Goal: Register for event/course

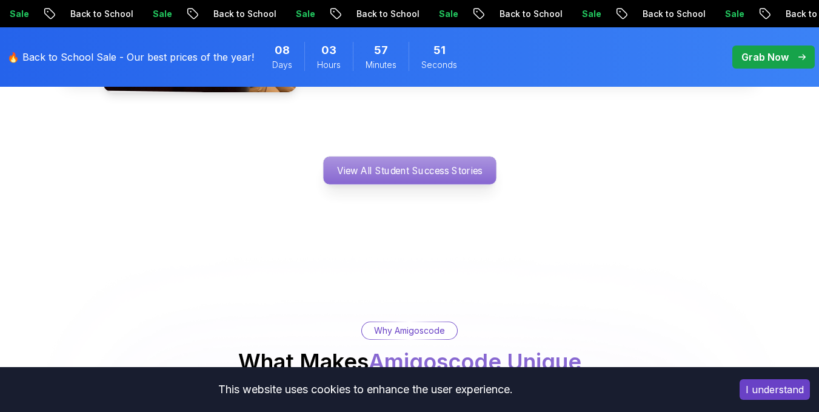
click at [446, 156] on p "View All Student Success Stories" at bounding box center [409, 170] width 173 height 28
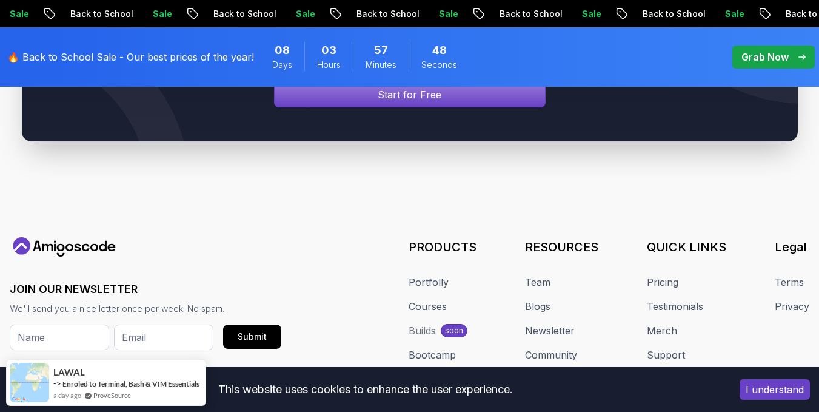
scroll to position [574, 0]
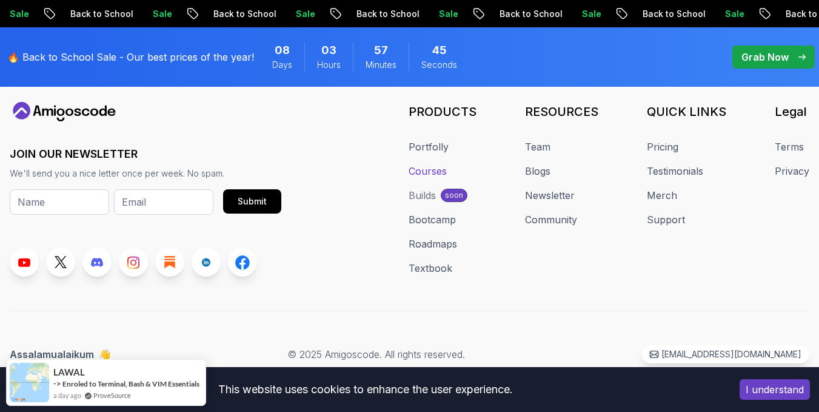
click at [440, 176] on link "Courses" at bounding box center [428, 171] width 38 height 15
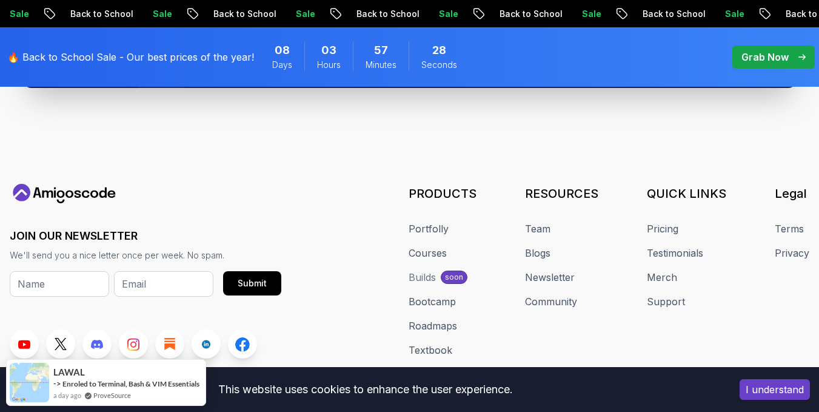
scroll to position [487, 0]
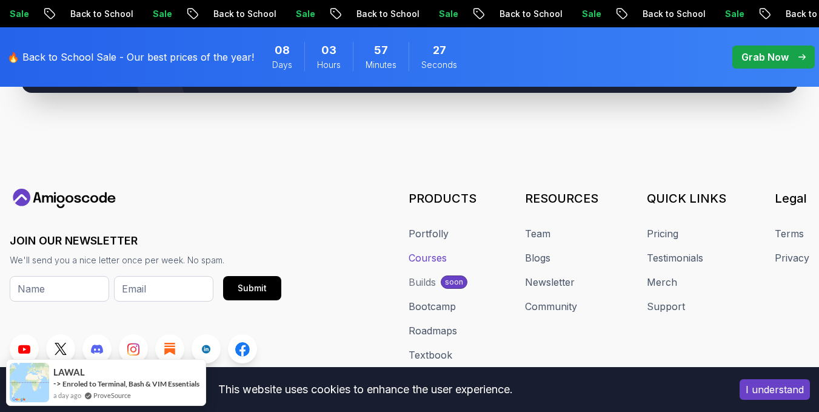
click at [441, 260] on link "Courses" at bounding box center [428, 257] width 38 height 15
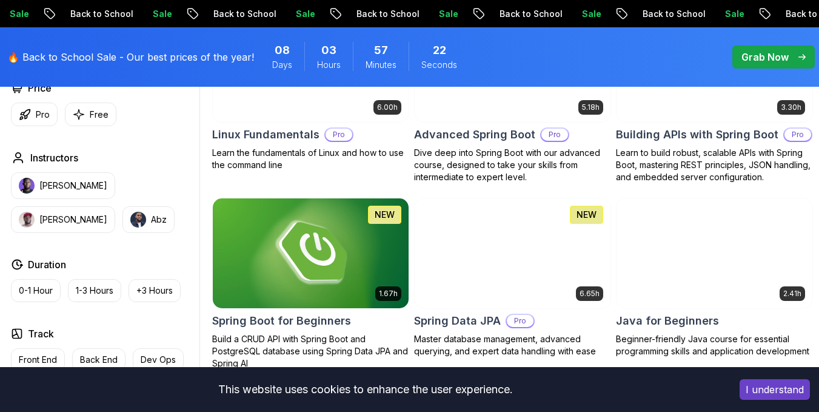
scroll to position [466, 0]
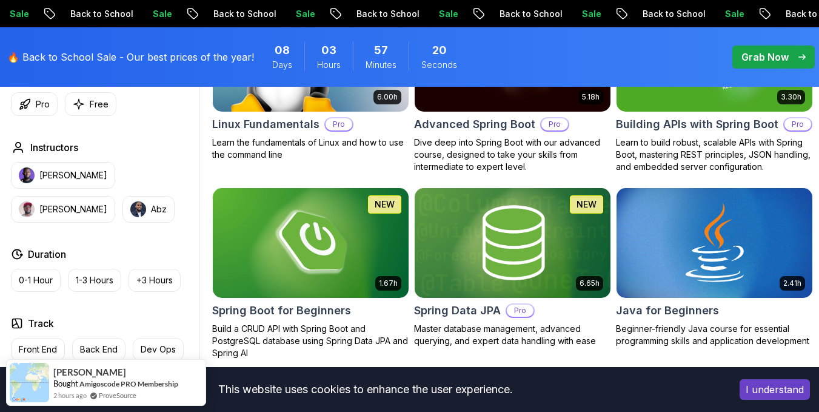
click at [777, 394] on button "I understand" at bounding box center [775, 389] width 70 height 21
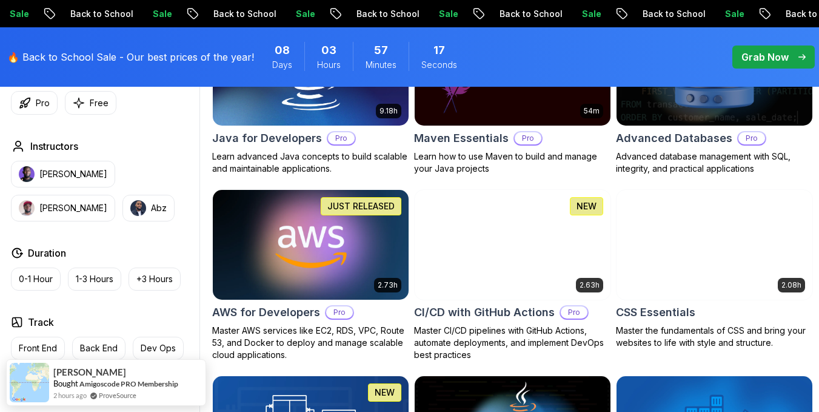
scroll to position [825, 0]
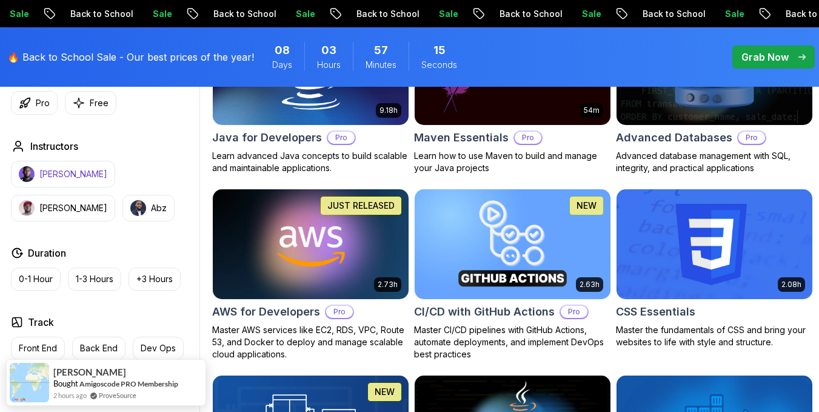
click at [81, 173] on p "[PERSON_NAME]" at bounding box center [73, 174] width 68 height 12
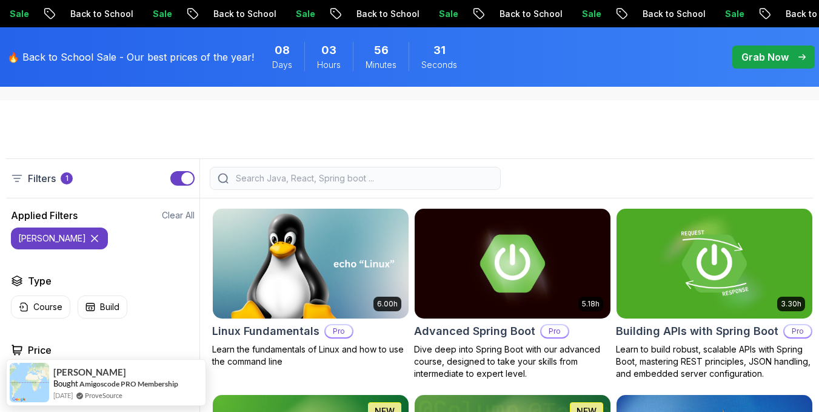
scroll to position [259, 0]
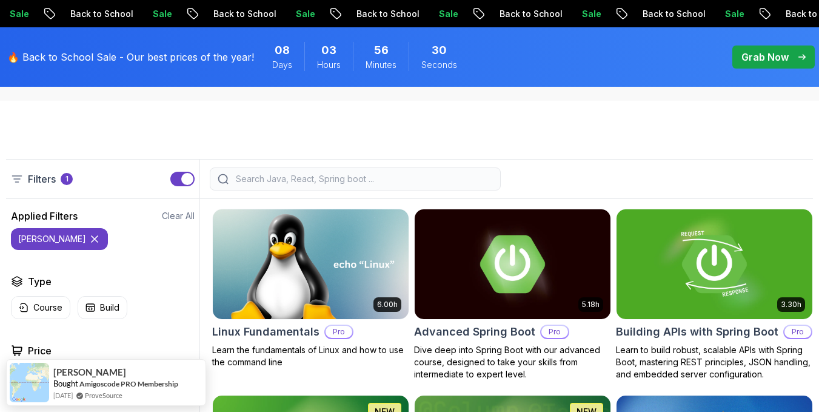
click at [346, 185] on input "search" at bounding box center [363, 179] width 260 height 12
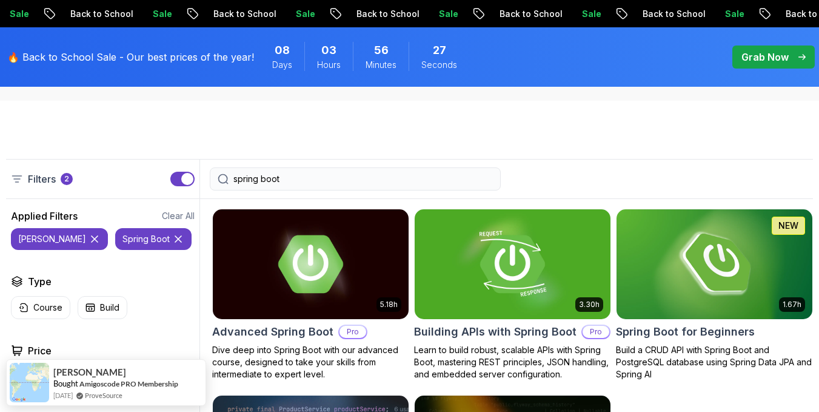
type input "spring boot"
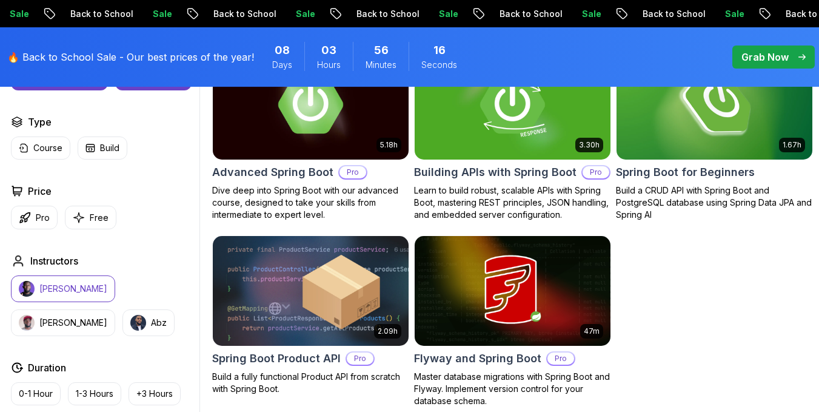
scroll to position [377, 0]
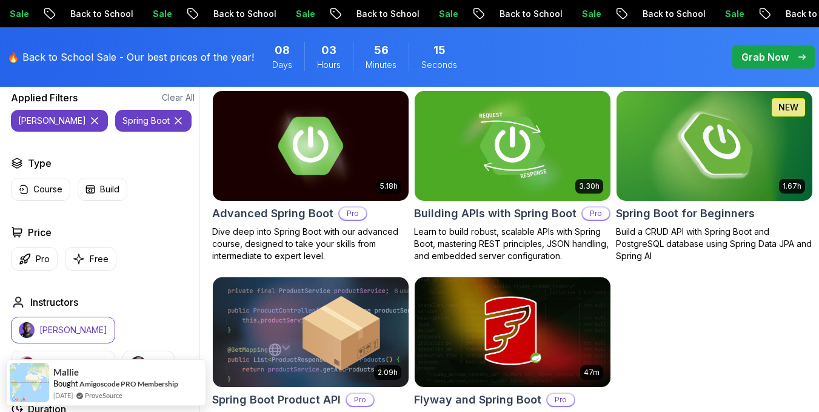
click at [719, 222] on h2 "Spring Boot for Beginners" at bounding box center [685, 213] width 139 height 17
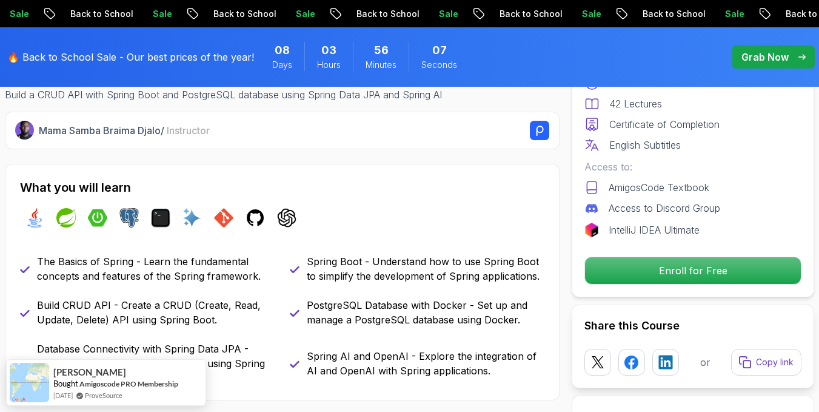
scroll to position [431, 0]
click at [40, 129] on p "Mama Samba Braima Djalo / Instructor" at bounding box center [124, 129] width 171 height 15
drag, startPoint x: 161, startPoint y: 129, endPoint x: 28, endPoint y: 129, distance: 132.8
click at [28, 129] on div "Mama Samba Braima Djalo / Instructor" at bounding box center [282, 129] width 534 height 19
copy div "Mama Samba Braima Djalo"
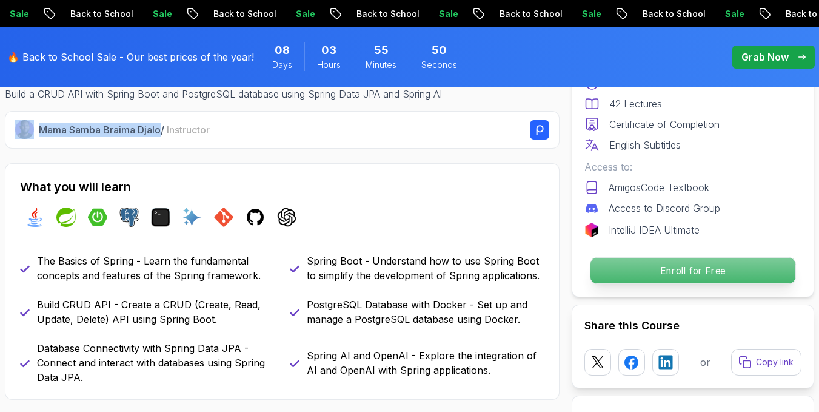
click at [702, 267] on p "Enroll for Free" at bounding box center [693, 270] width 205 height 25
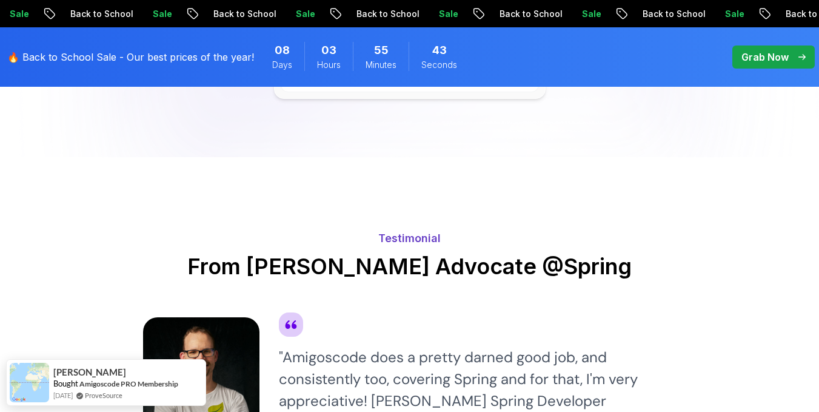
scroll to position [2903, 0]
